Goal: Information Seeking & Learning: Learn about a topic

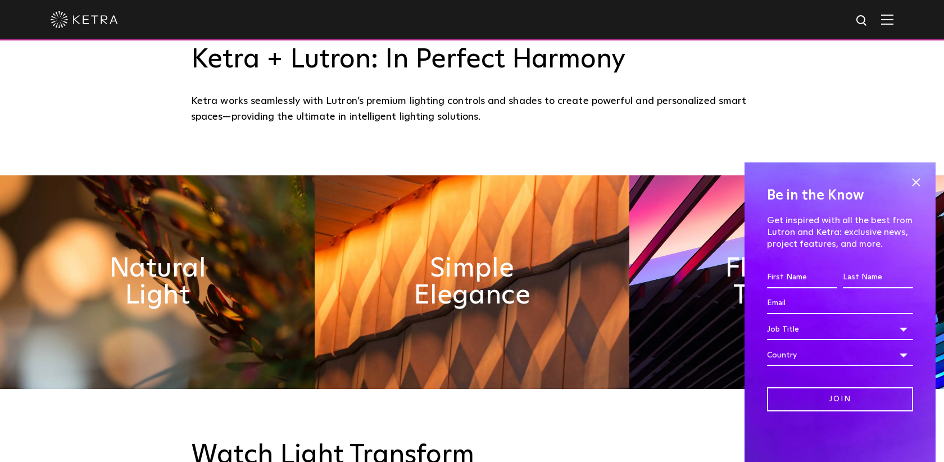
scroll to position [471, 0]
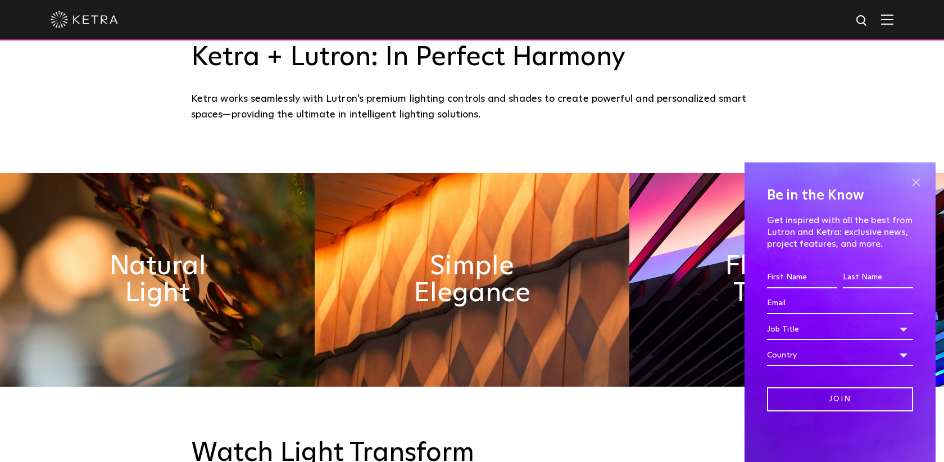
click at [917, 183] on span at bounding box center [915, 182] width 17 height 17
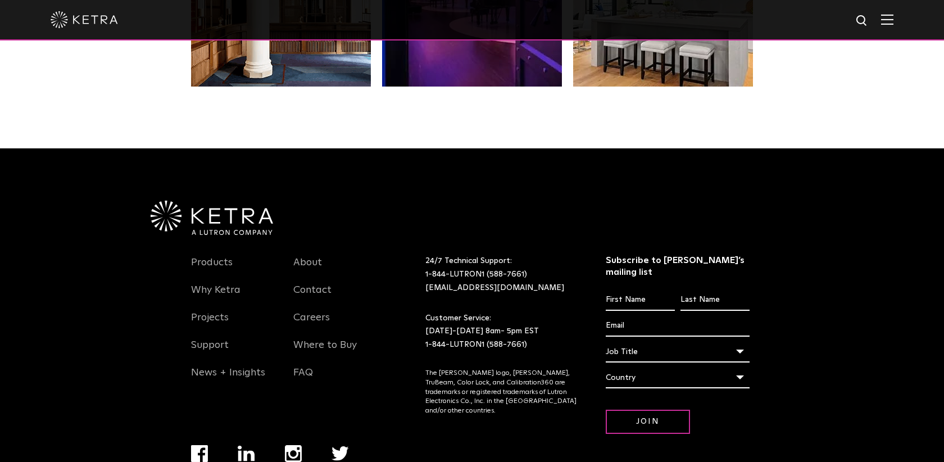
scroll to position [2316, 0]
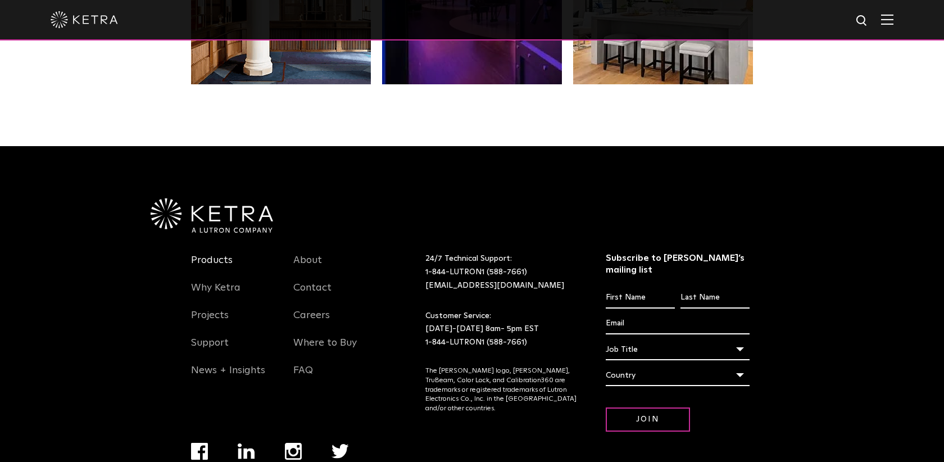
click at [213, 263] on link "Products" at bounding box center [212, 267] width 42 height 26
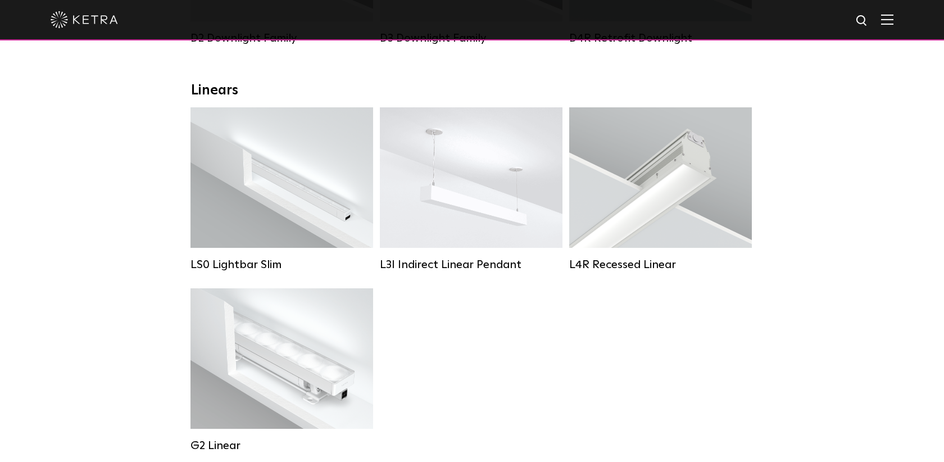
scroll to position [378, 0]
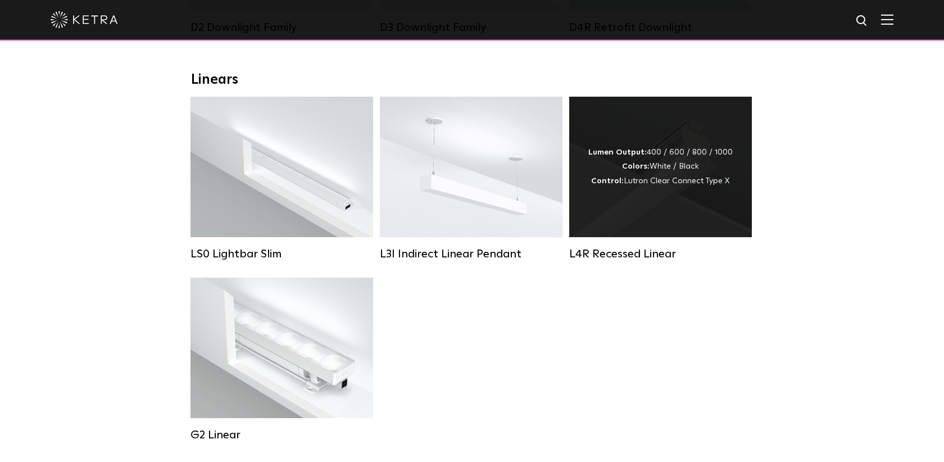
click at [660, 256] on div "L4R Recessed Linear" at bounding box center [660, 253] width 183 height 13
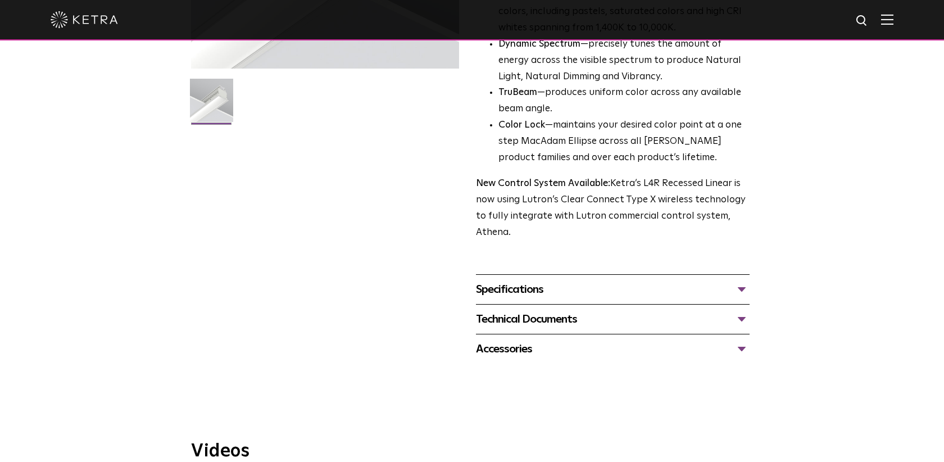
scroll to position [283, 0]
click at [519, 287] on div "Specifications" at bounding box center [613, 288] width 274 height 18
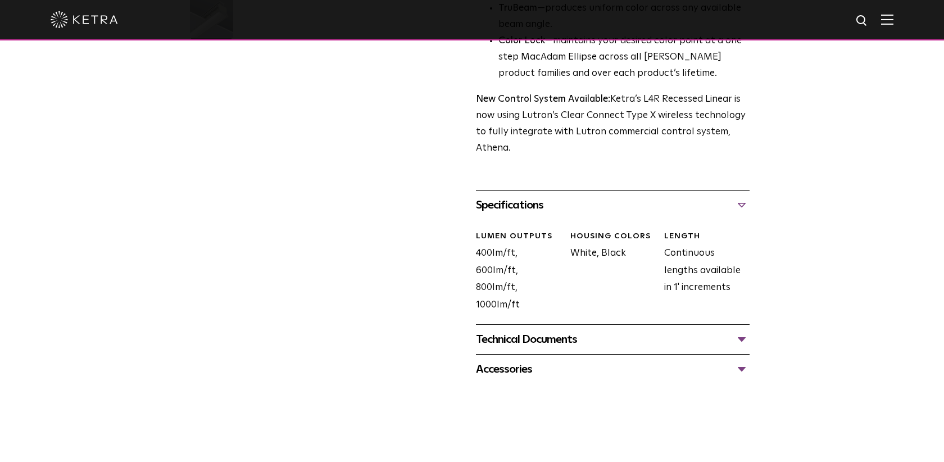
scroll to position [368, 0]
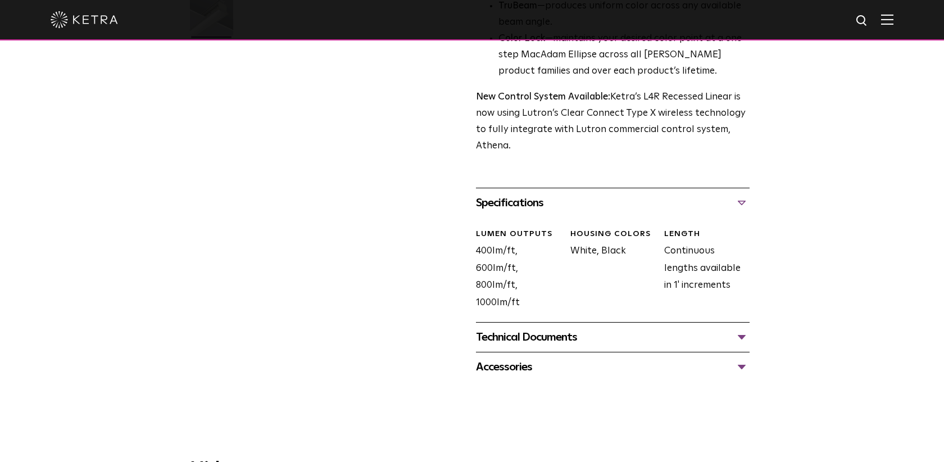
click at [526, 334] on div "Technical Documents" at bounding box center [613, 337] width 274 height 18
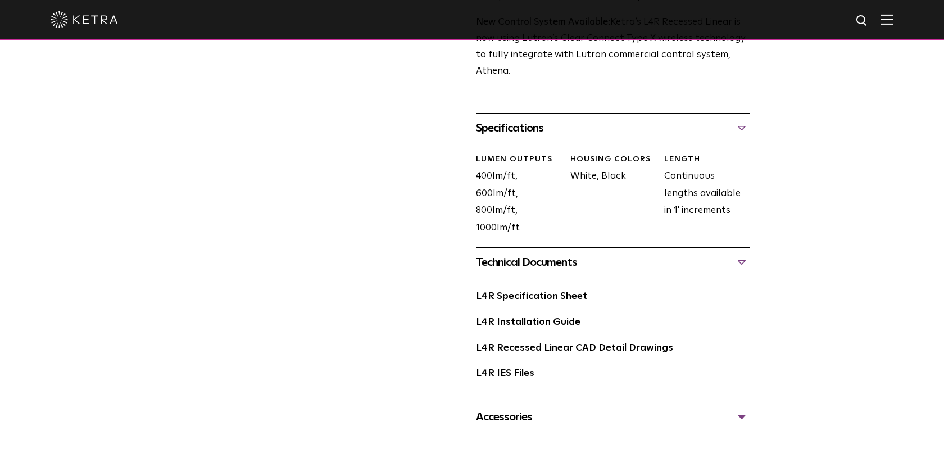
scroll to position [445, 0]
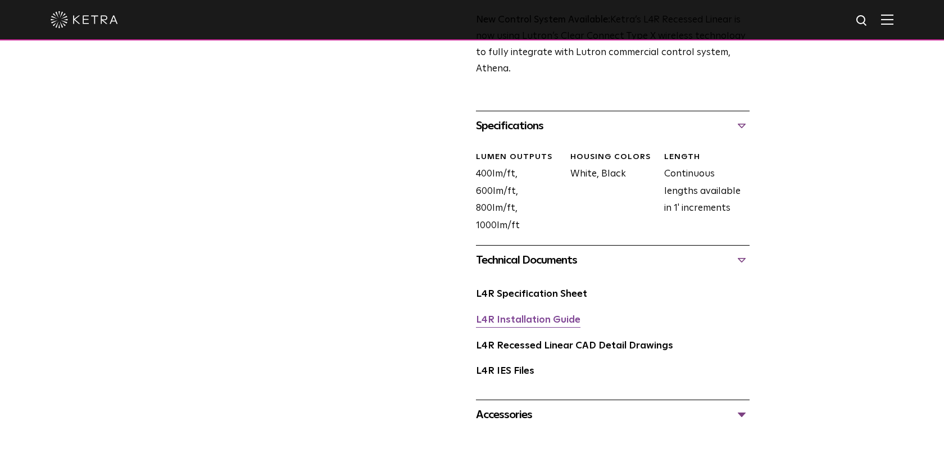
click at [525, 320] on link "L4R Installation Guide" at bounding box center [528, 320] width 104 height 10
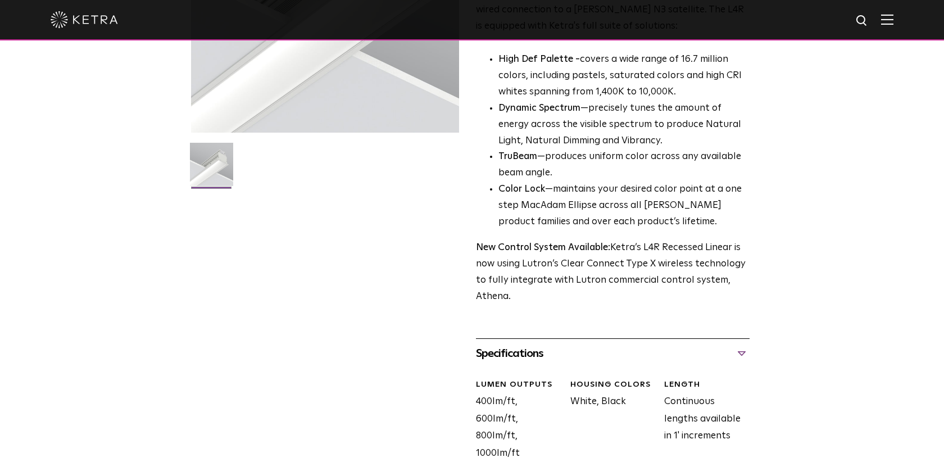
scroll to position [0, 0]
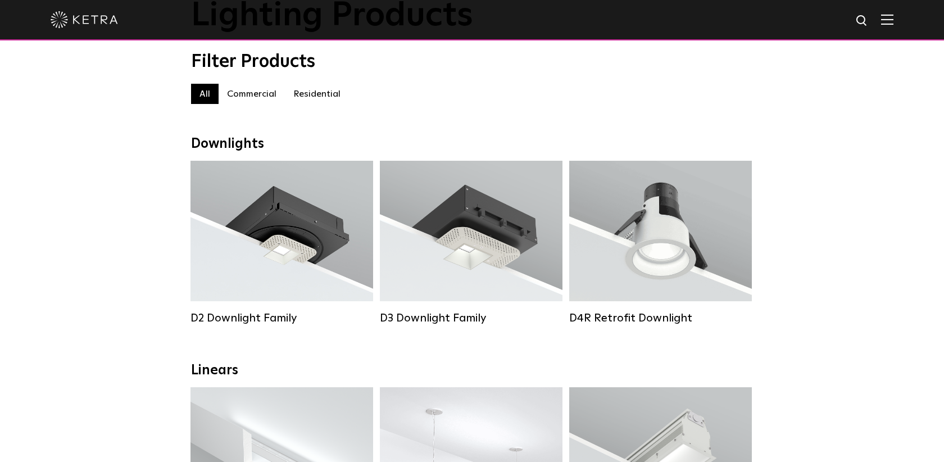
scroll to position [111, 0]
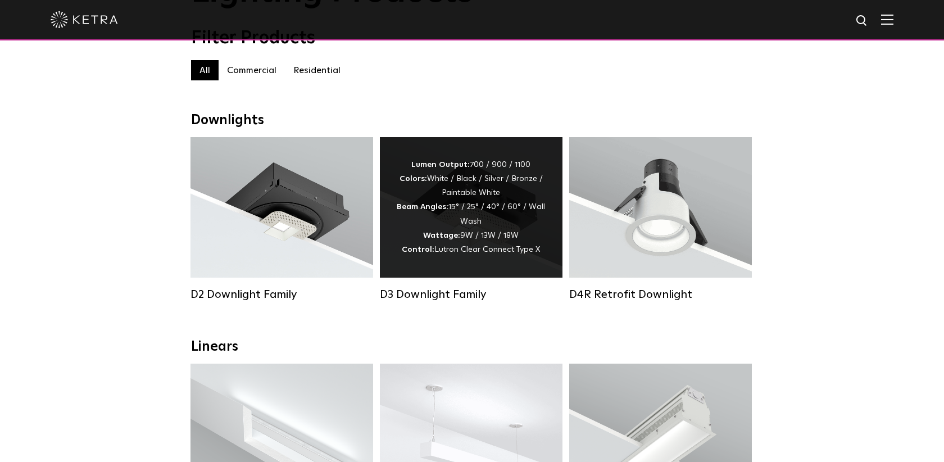
click at [454, 292] on div "D3 Downlight Family" at bounding box center [471, 294] width 183 height 13
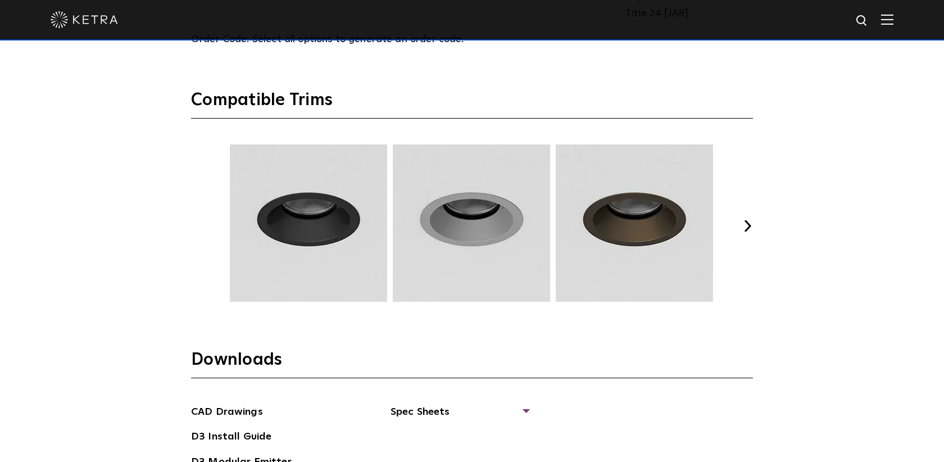
scroll to position [1464, 0]
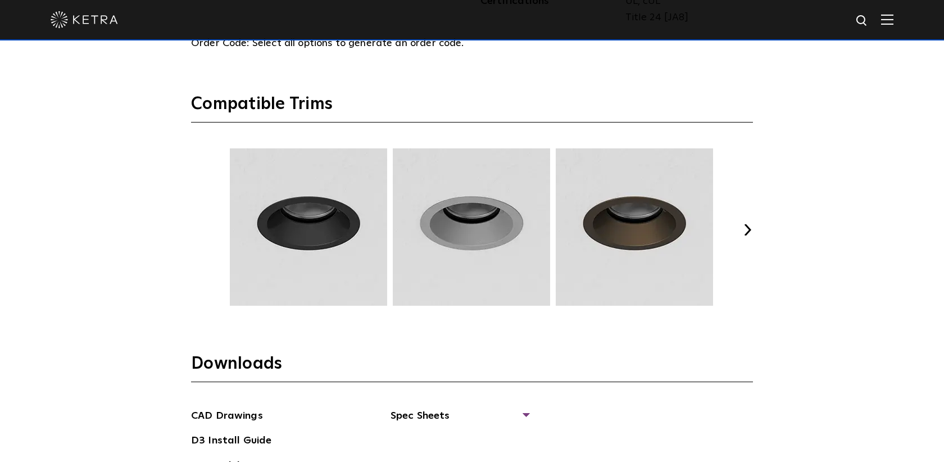
click at [747, 229] on button "Next" at bounding box center [747, 229] width 11 height 11
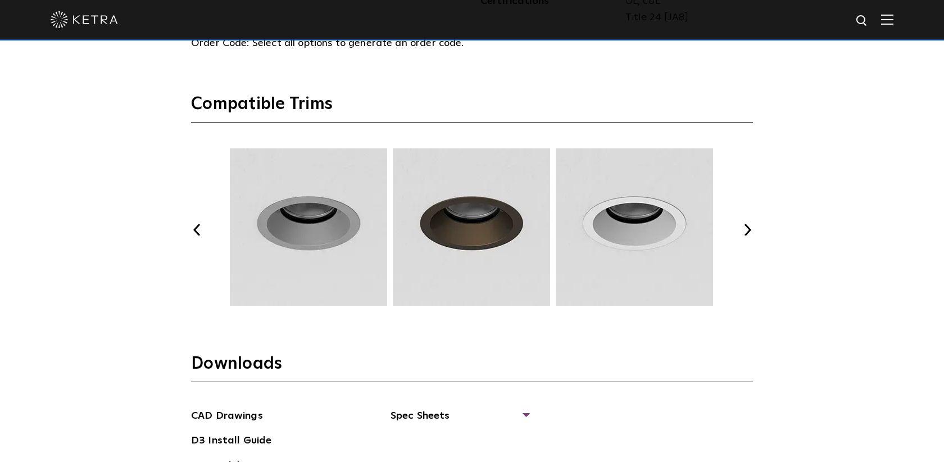
click at [747, 229] on button "Next" at bounding box center [747, 229] width 11 height 11
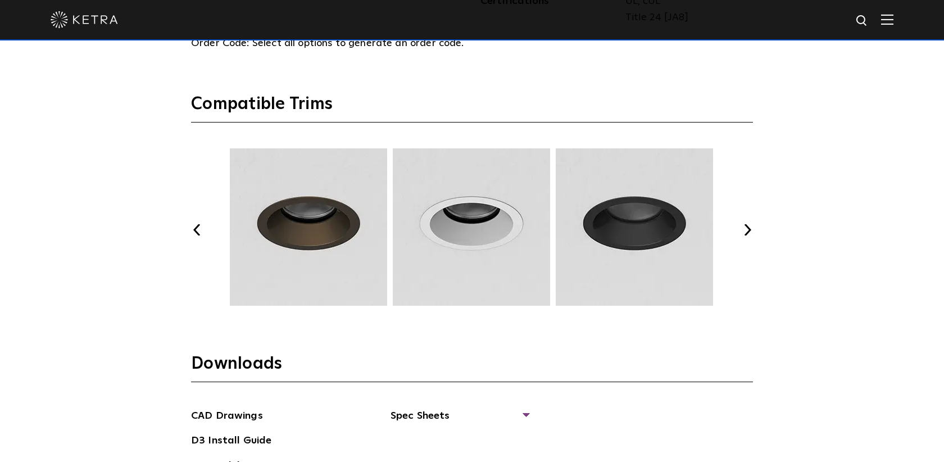
click at [747, 229] on button "Next" at bounding box center [747, 229] width 11 height 11
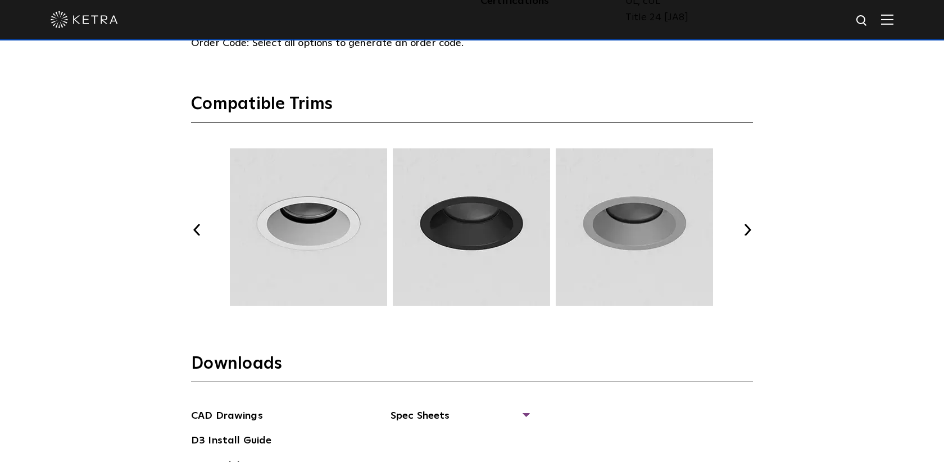
click at [747, 229] on button "Next" at bounding box center [747, 229] width 11 height 11
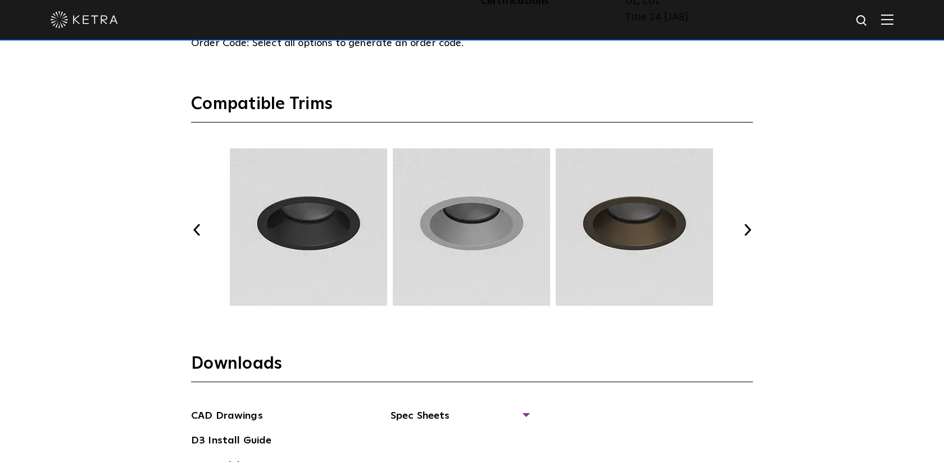
click at [747, 229] on button "Next" at bounding box center [747, 229] width 11 height 11
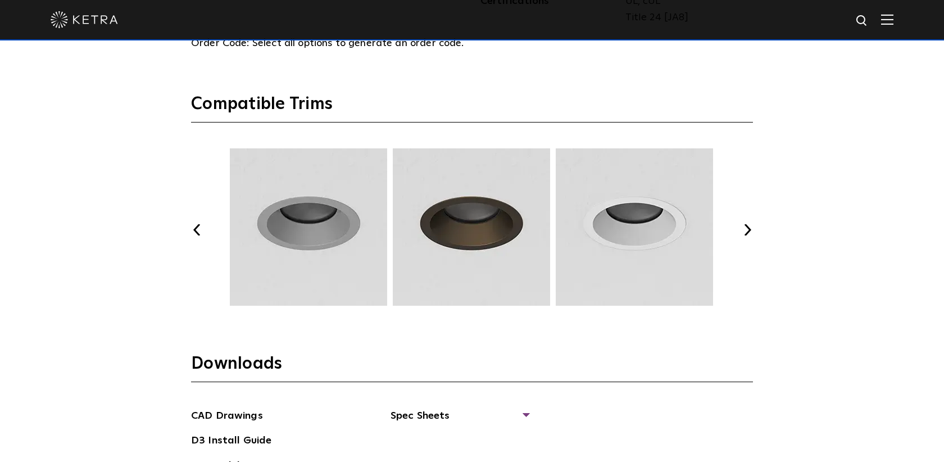
click at [747, 229] on button "Next" at bounding box center [747, 229] width 11 height 11
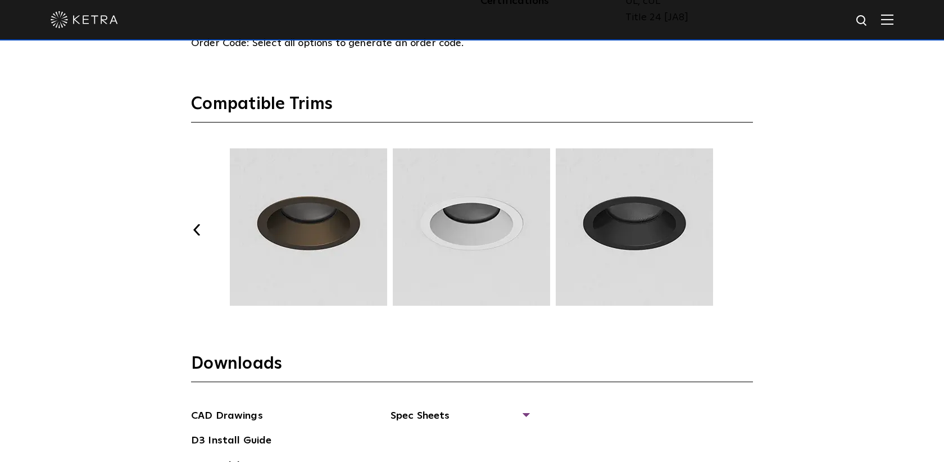
click at [747, 229] on button "Next" at bounding box center [747, 229] width 11 height 11
click at [194, 232] on button "Previous" at bounding box center [196, 229] width 11 height 11
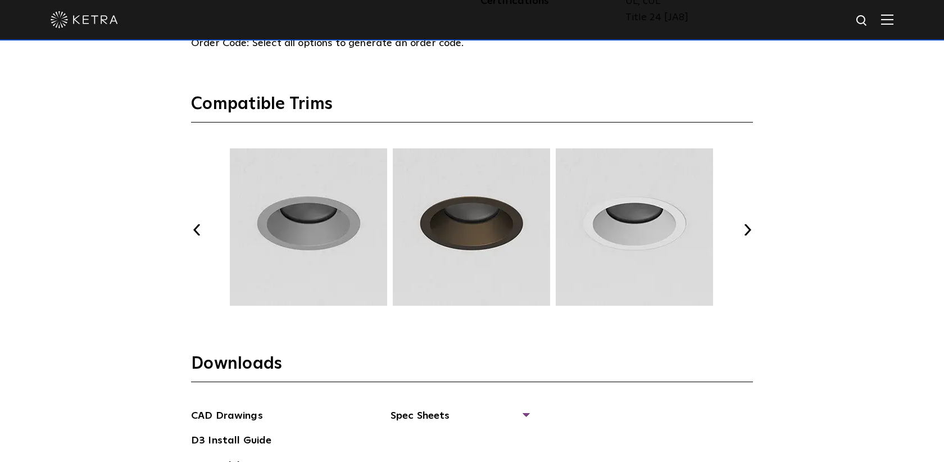
click at [194, 232] on button "Previous" at bounding box center [196, 229] width 11 height 11
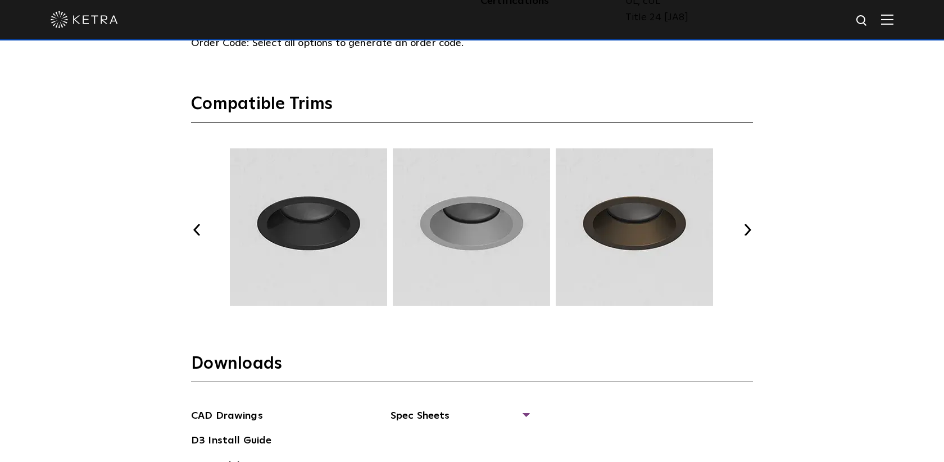
click at [197, 230] on button "Previous" at bounding box center [196, 229] width 11 height 11
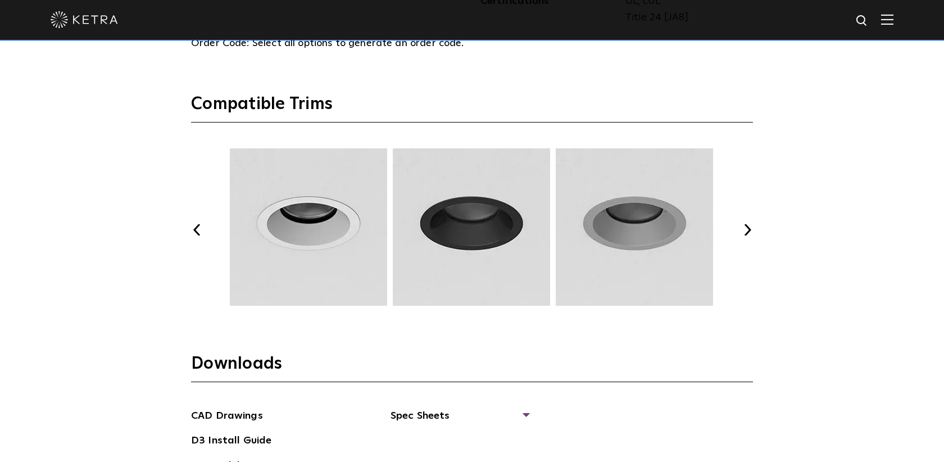
click at [197, 230] on button "Previous" at bounding box center [196, 229] width 11 height 11
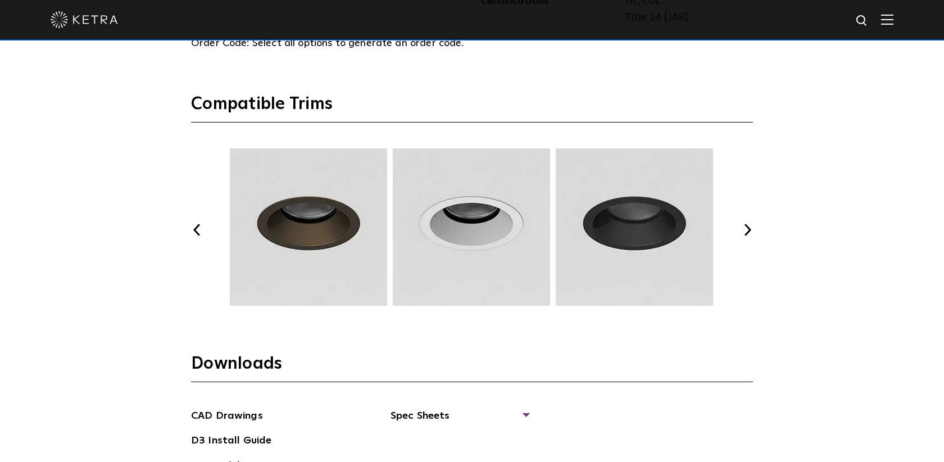
click at [197, 230] on button "Previous" at bounding box center [196, 229] width 11 height 11
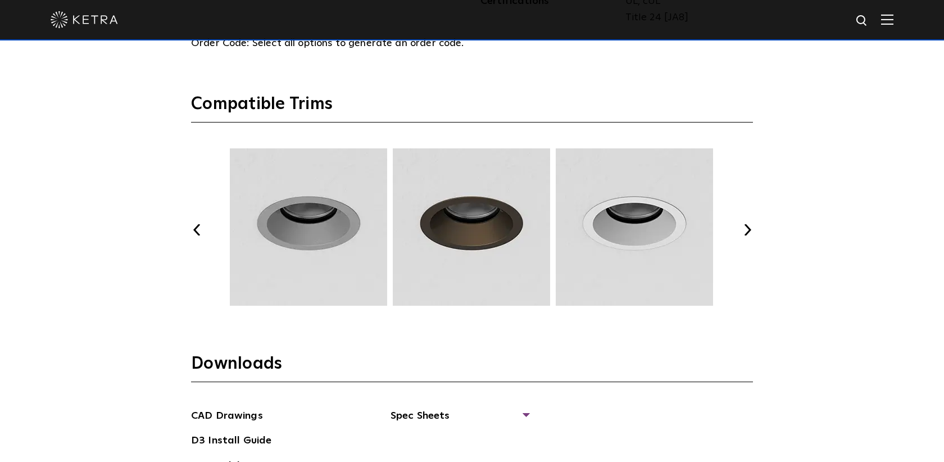
click at [197, 230] on button "Previous" at bounding box center [196, 229] width 11 height 11
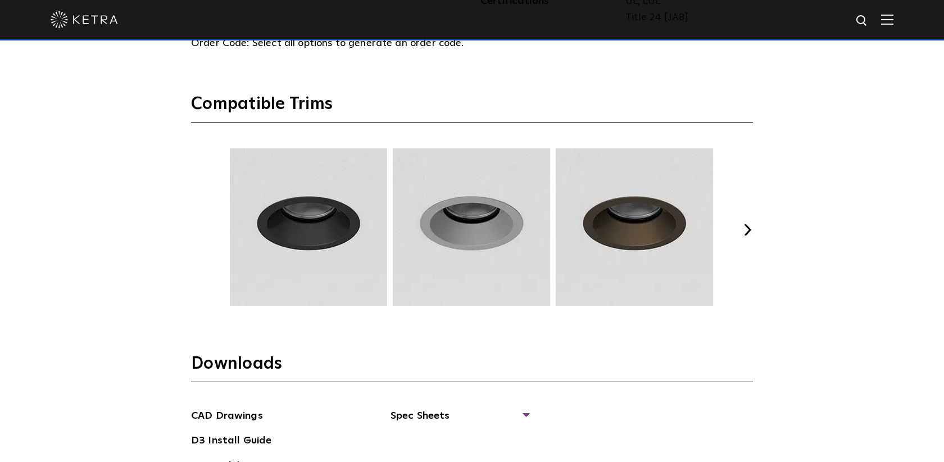
click at [197, 230] on button "Previous" at bounding box center [196, 229] width 11 height 11
click at [293, 238] on img at bounding box center [308, 226] width 161 height 157
click at [321, 239] on img at bounding box center [308, 226] width 161 height 157
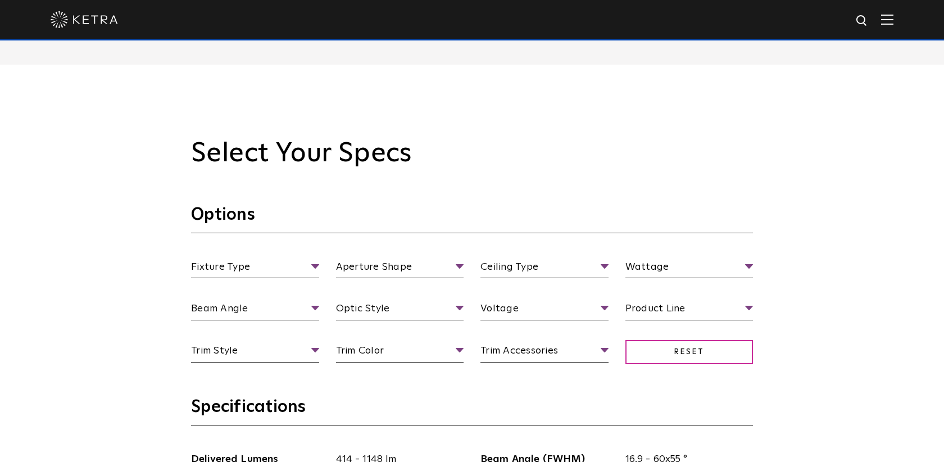
scroll to position [969, 0]
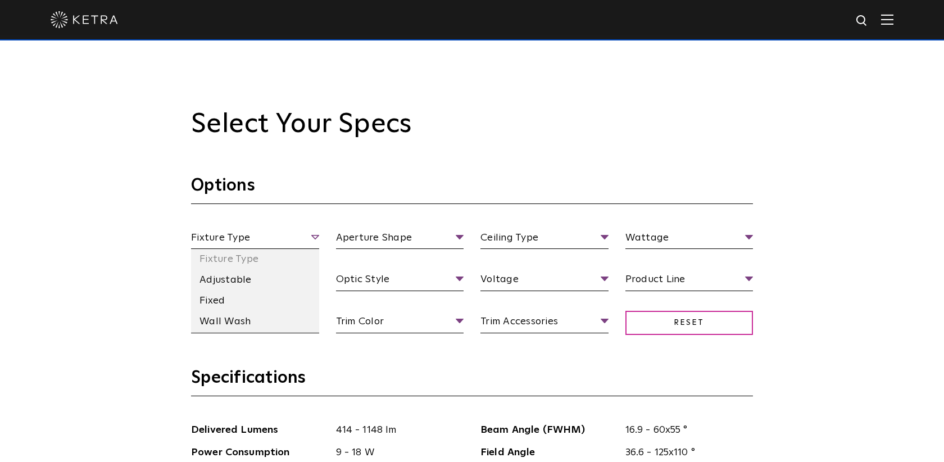
click at [283, 244] on span "Fixture Type" at bounding box center [255, 240] width 128 height 20
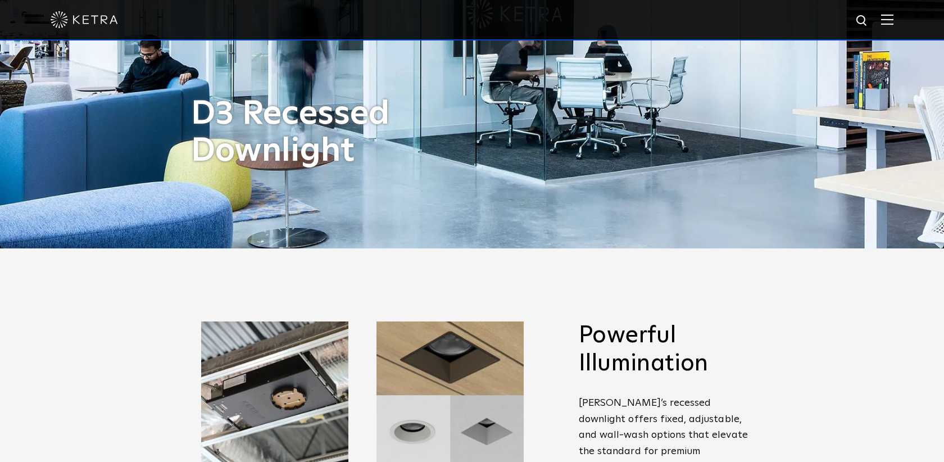
scroll to position [112, 0]
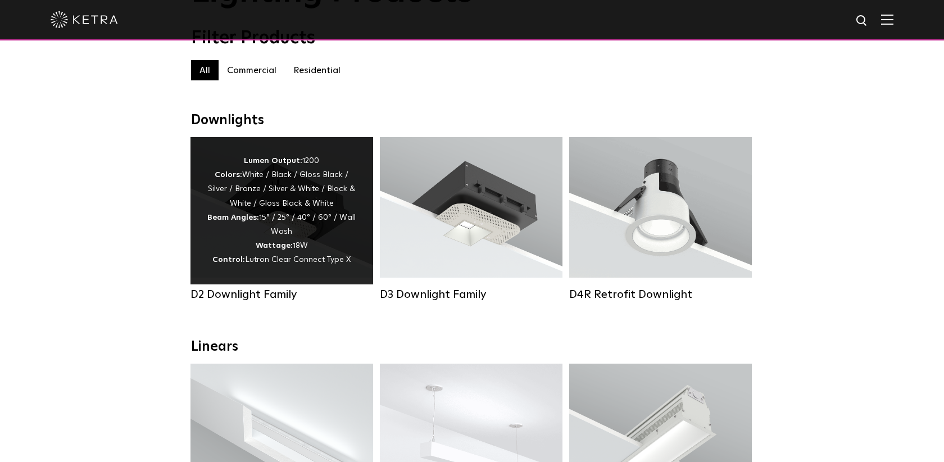
click at [258, 243] on strong "Wattage:" at bounding box center [274, 246] width 37 height 8
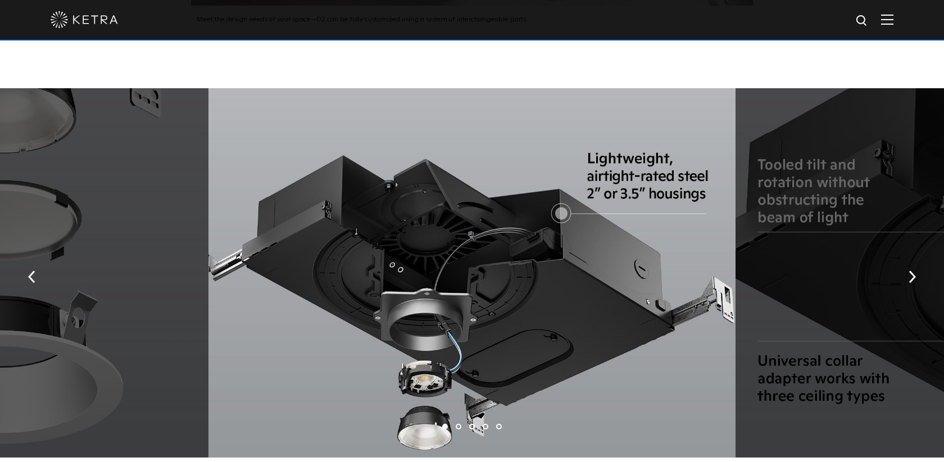
scroll to position [1958, 0]
